Goal: Transaction & Acquisition: Purchase product/service

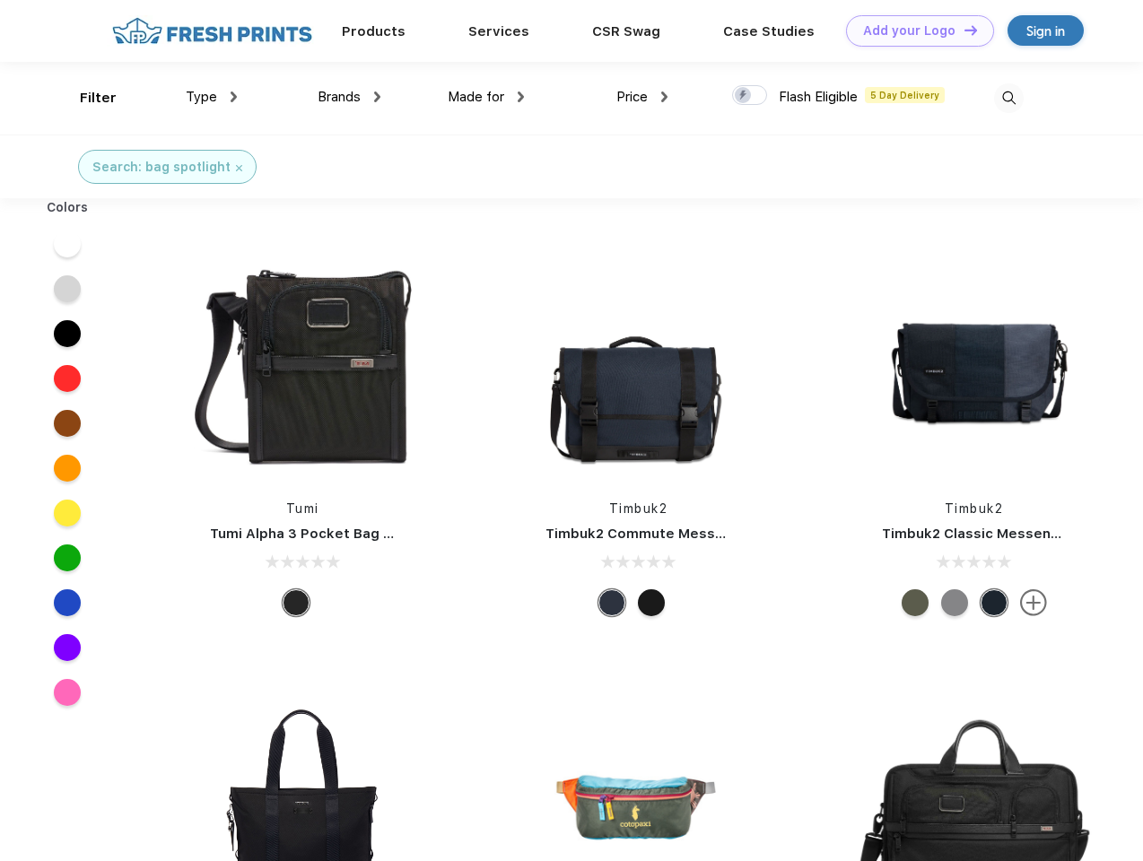
click at [913, 31] on link "Add your Logo Design Tool" at bounding box center [920, 30] width 148 height 31
click at [0, 0] on div "Design Tool" at bounding box center [0, 0] width 0 height 0
click at [963, 30] on link "Add your Logo Design Tool" at bounding box center [920, 30] width 148 height 31
click at [86, 98] on div "Filter" at bounding box center [98, 98] width 37 height 21
click at [212, 97] on span "Type" at bounding box center [201, 97] width 31 height 16
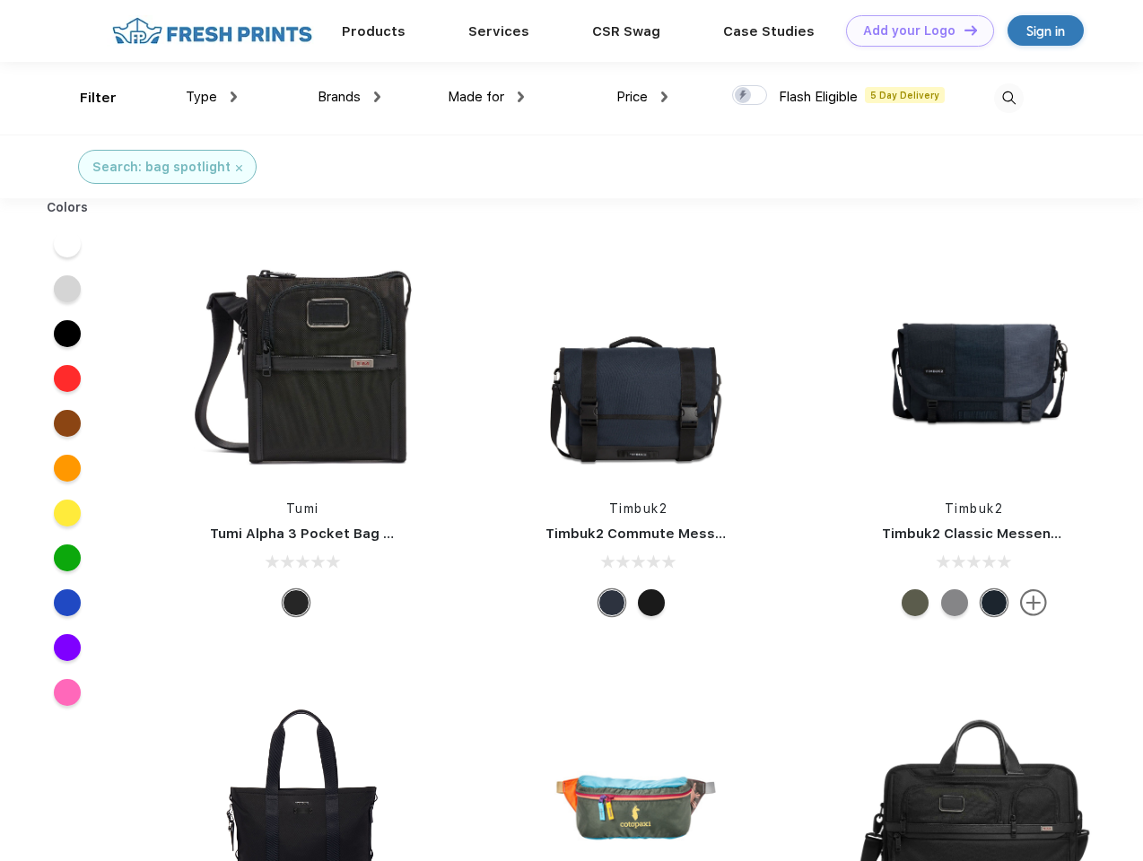
click at [349, 97] on span "Brands" at bounding box center [339, 97] width 43 height 16
click at [486, 97] on span "Made for" at bounding box center [476, 97] width 57 height 16
click at [642, 97] on span "Price" at bounding box center [631, 97] width 31 height 16
click at [750, 96] on div at bounding box center [749, 95] width 35 height 20
click at [744, 96] on input "checkbox" at bounding box center [738, 90] width 12 height 12
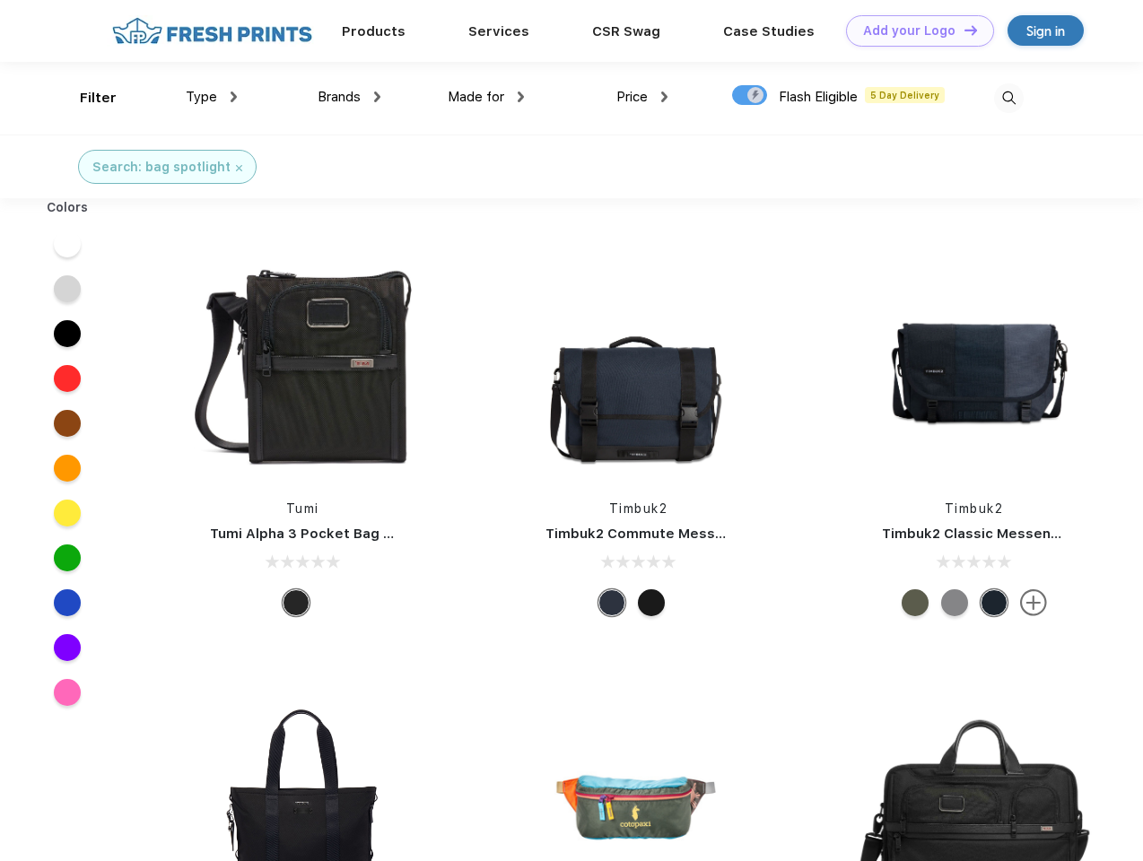
click at [1009, 98] on img at bounding box center [1009, 98] width 30 height 30
